Goal: Task Accomplishment & Management: Use online tool/utility

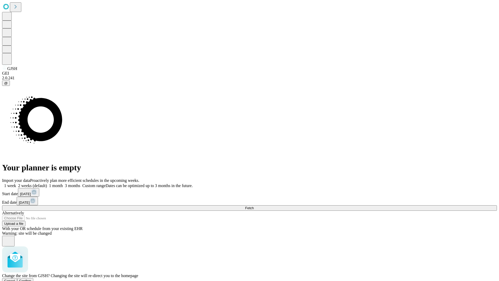
click at [31, 279] on span "Confirm" at bounding box center [25, 281] width 12 height 4
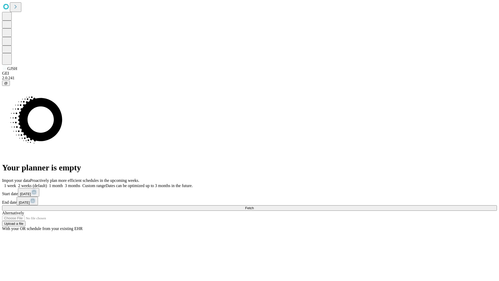
click at [47, 183] on label "2 weeks (default)" at bounding box center [31, 185] width 31 height 4
click at [254, 206] on span "Fetch" at bounding box center [249, 208] width 9 height 4
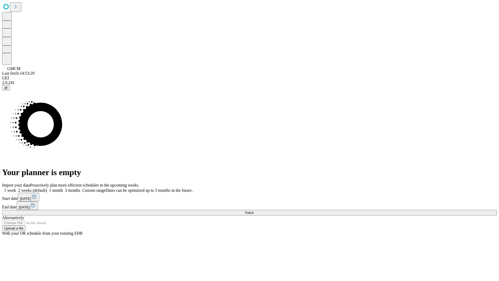
click at [47, 188] on label "2 weeks (default)" at bounding box center [31, 190] width 31 height 4
click at [254, 211] on span "Fetch" at bounding box center [249, 213] width 9 height 4
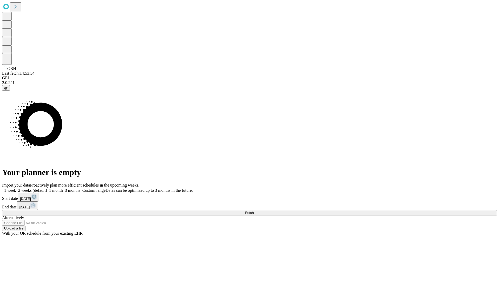
click at [47, 188] on label "2 weeks (default)" at bounding box center [31, 190] width 31 height 4
click at [254, 211] on span "Fetch" at bounding box center [249, 213] width 9 height 4
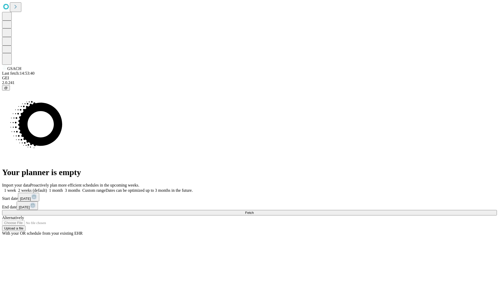
click at [47, 188] on label "2 weeks (default)" at bounding box center [31, 190] width 31 height 4
click at [254, 211] on span "Fetch" at bounding box center [249, 213] width 9 height 4
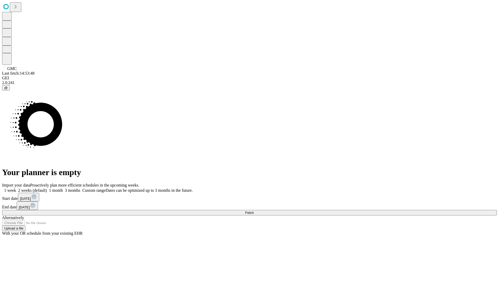
click at [47, 188] on label "2 weeks (default)" at bounding box center [31, 190] width 31 height 4
click at [254, 211] on span "Fetch" at bounding box center [249, 213] width 9 height 4
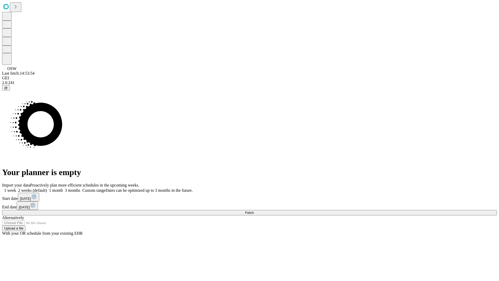
click at [47, 188] on label "2 weeks (default)" at bounding box center [31, 190] width 31 height 4
click at [254, 211] on span "Fetch" at bounding box center [249, 213] width 9 height 4
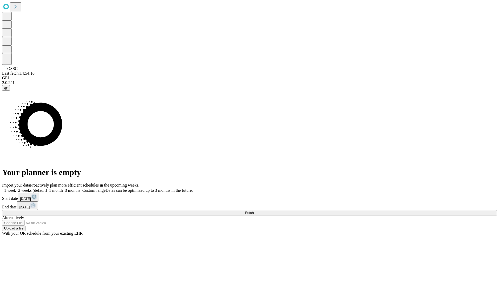
click at [47, 188] on label "2 weeks (default)" at bounding box center [31, 190] width 31 height 4
click at [254, 211] on span "Fetch" at bounding box center [249, 213] width 9 height 4
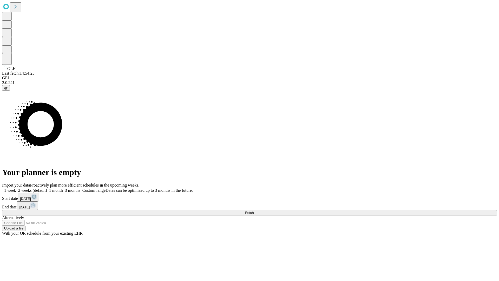
click at [47, 188] on label "2 weeks (default)" at bounding box center [31, 190] width 31 height 4
click at [254, 211] on span "Fetch" at bounding box center [249, 213] width 9 height 4
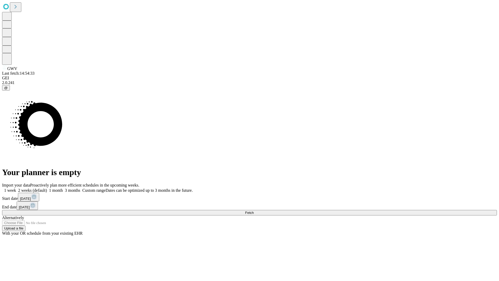
click at [47, 188] on label "2 weeks (default)" at bounding box center [31, 190] width 31 height 4
click at [254, 211] on span "Fetch" at bounding box center [249, 213] width 9 height 4
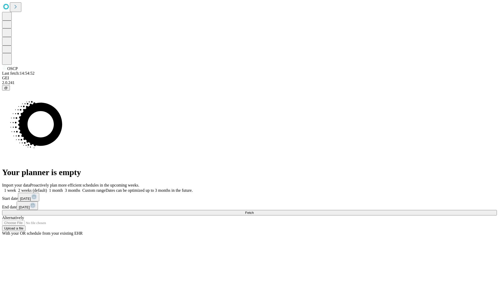
click at [47, 188] on label "2 weeks (default)" at bounding box center [31, 190] width 31 height 4
click at [254, 211] on span "Fetch" at bounding box center [249, 213] width 9 height 4
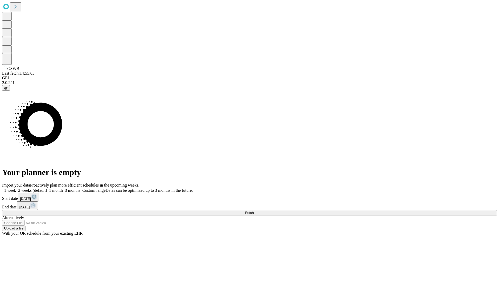
click at [47, 188] on label "2 weeks (default)" at bounding box center [31, 190] width 31 height 4
click at [254, 211] on span "Fetch" at bounding box center [249, 213] width 9 height 4
